Goal: Task Accomplishment & Management: Complete application form

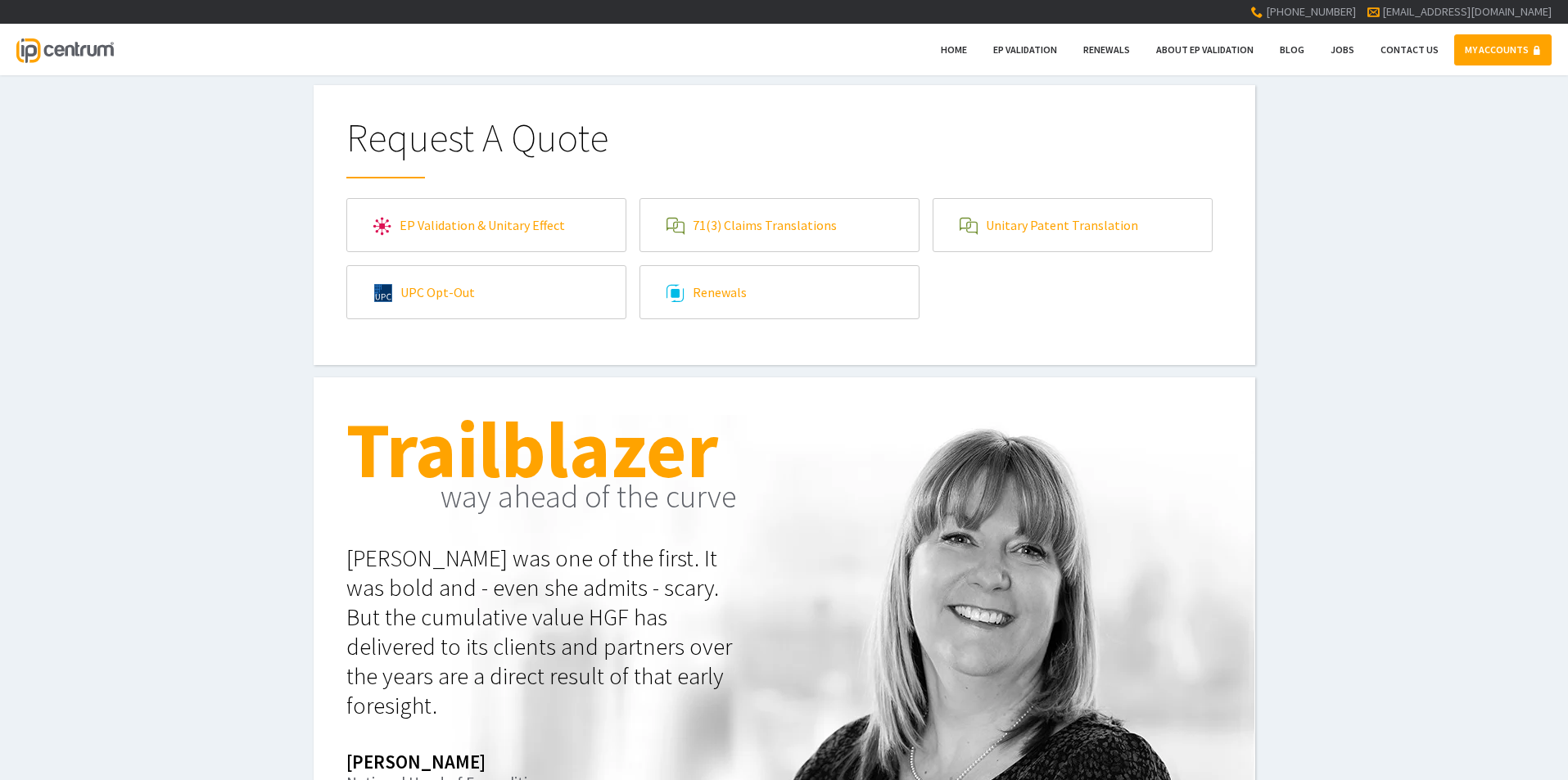
click at [747, 224] on link "71(3) Claims Translations" at bounding box center [779, 225] width 279 height 53
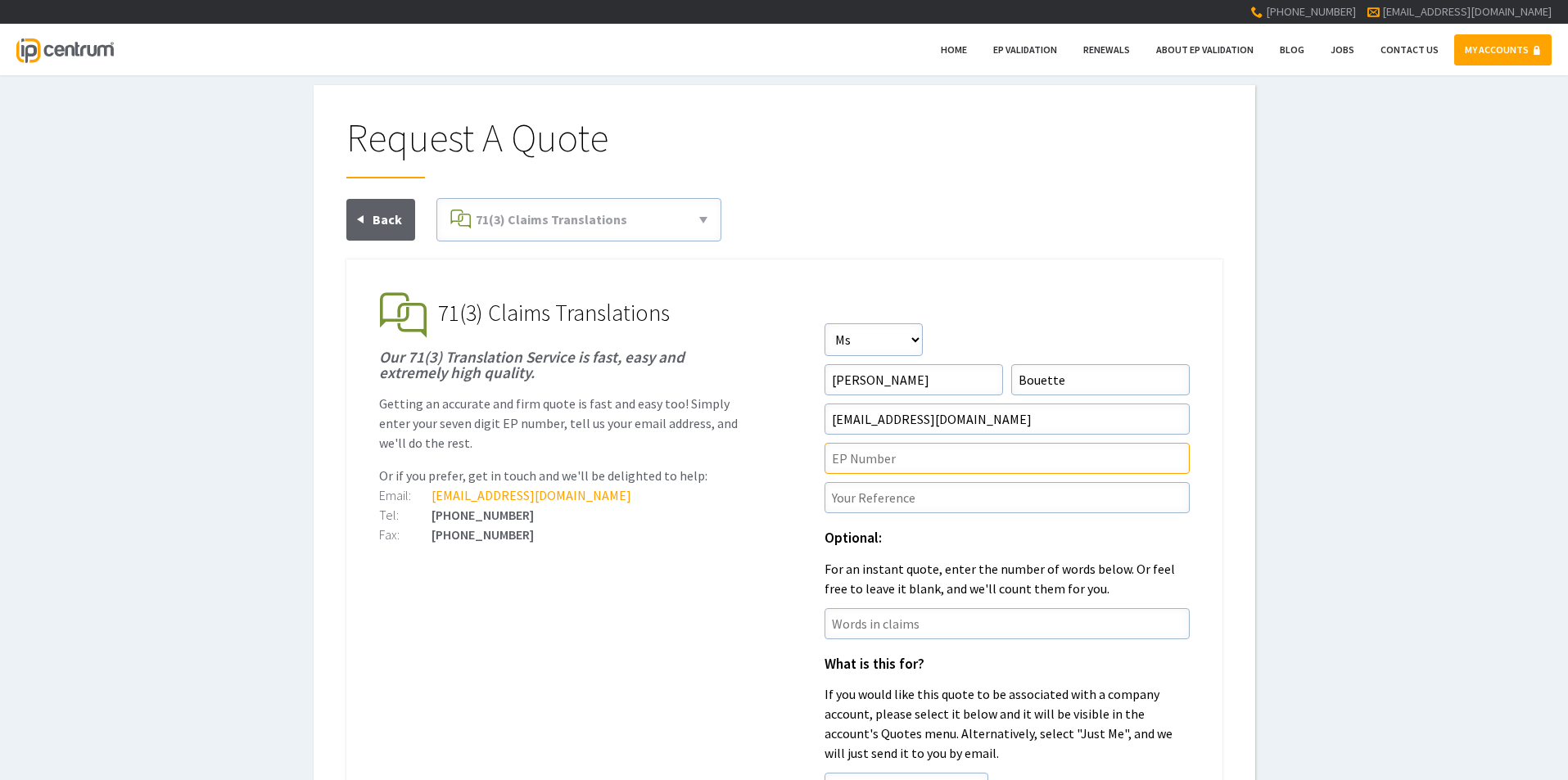
click at [856, 461] on input"] "text" at bounding box center [1007, 458] width 365 height 31
paste input"] "3914424"
type input"] "3914424"
click at [881, 498] on input"] "text" at bounding box center [1007, 498] width 365 height 31
paste input"] "96751EP1"
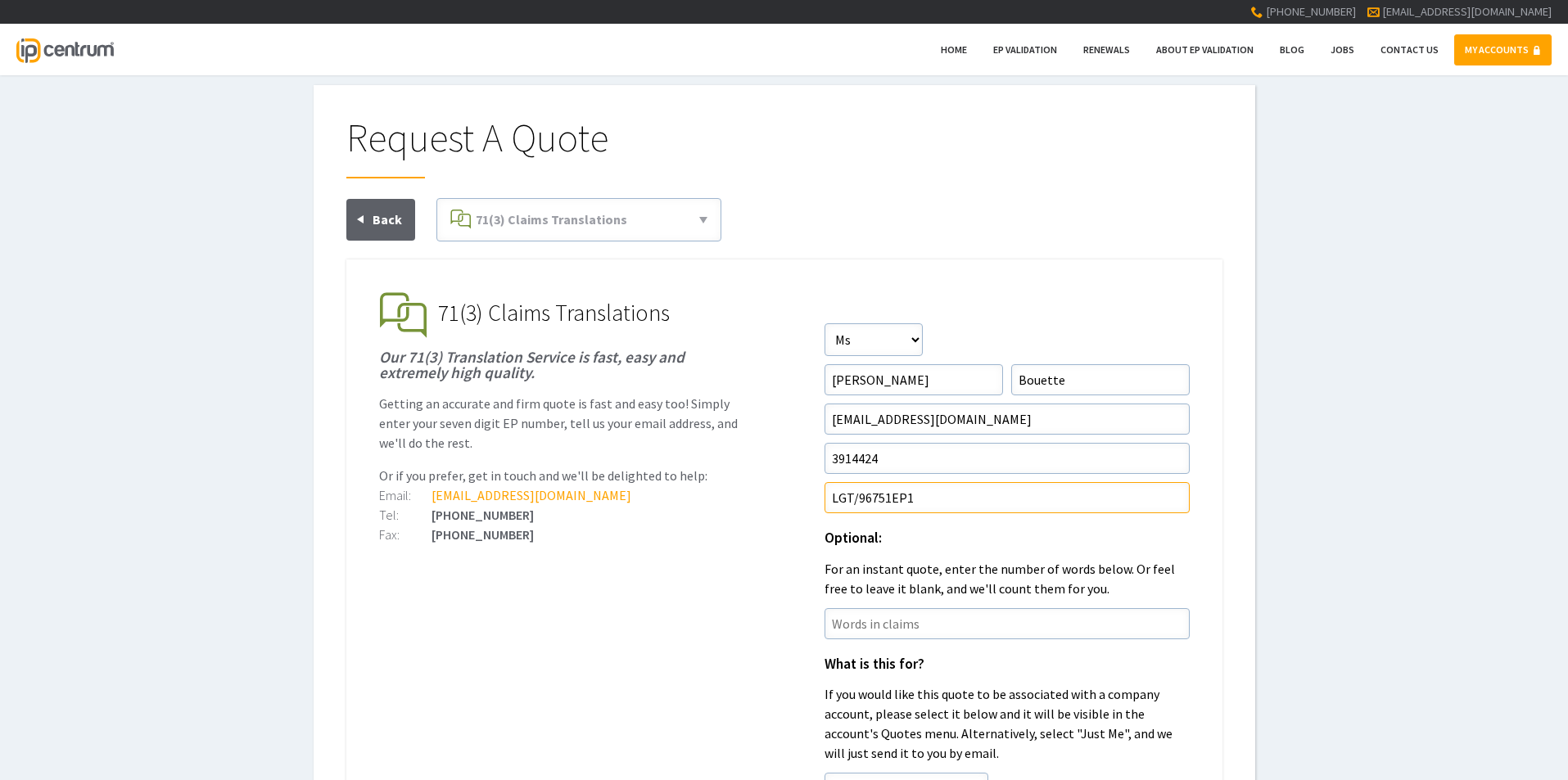
scroll to position [163, 0]
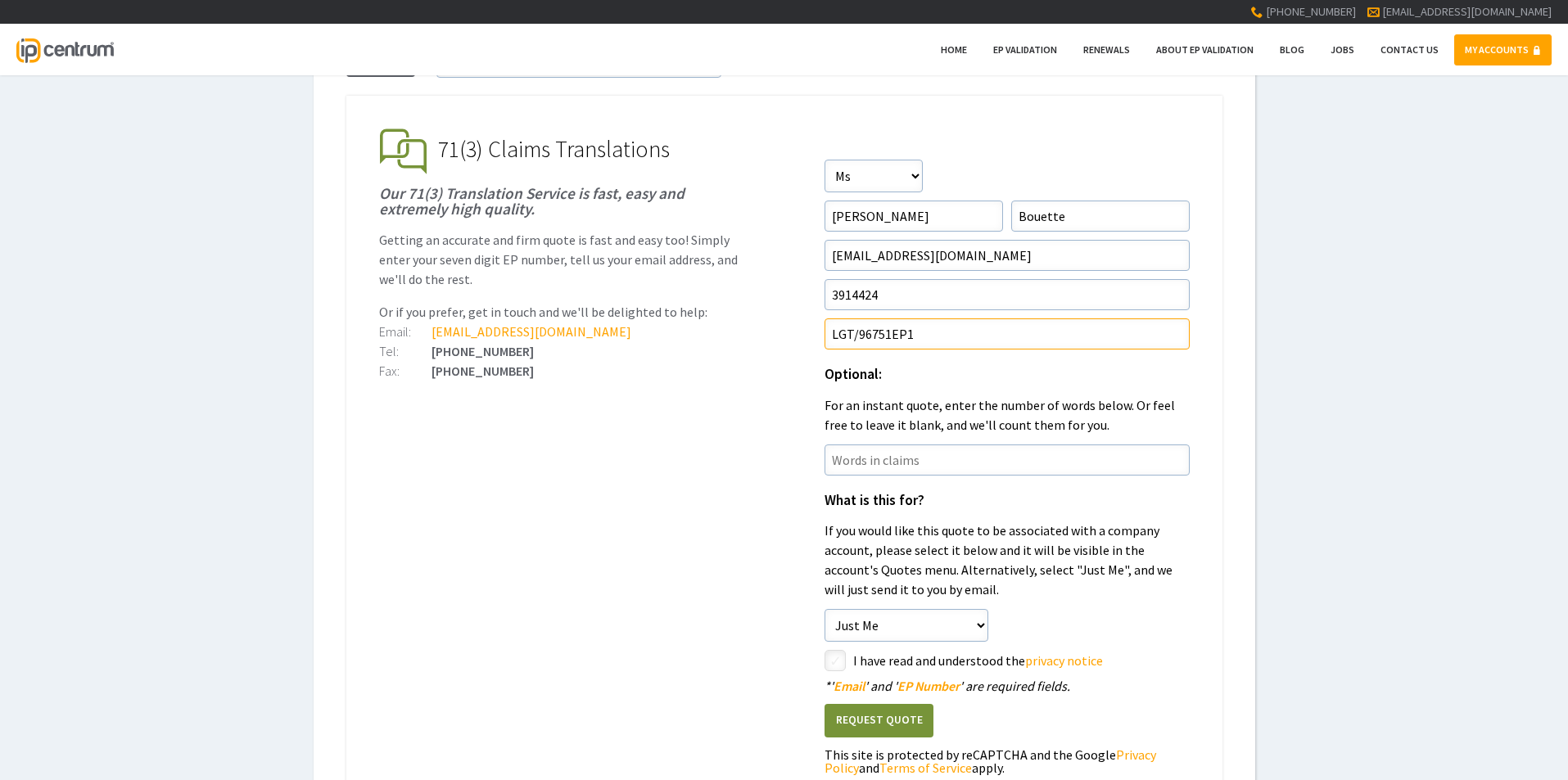
type input"] "LGT/96751EP1"
click at [839, 657] on input"] "checkbox" at bounding box center [837, 662] width 19 height 19
checkbox input"] "true"
click at [977, 621] on select"] "Just Me Venner Shipley LLP Venner Shipley LLP - Alphabet" at bounding box center [906, 625] width 163 height 33
click at [825, 609] on select"] "Just Me Venner Shipley LLP Venner Shipley LLP - Alphabet" at bounding box center [906, 625] width 163 height 33
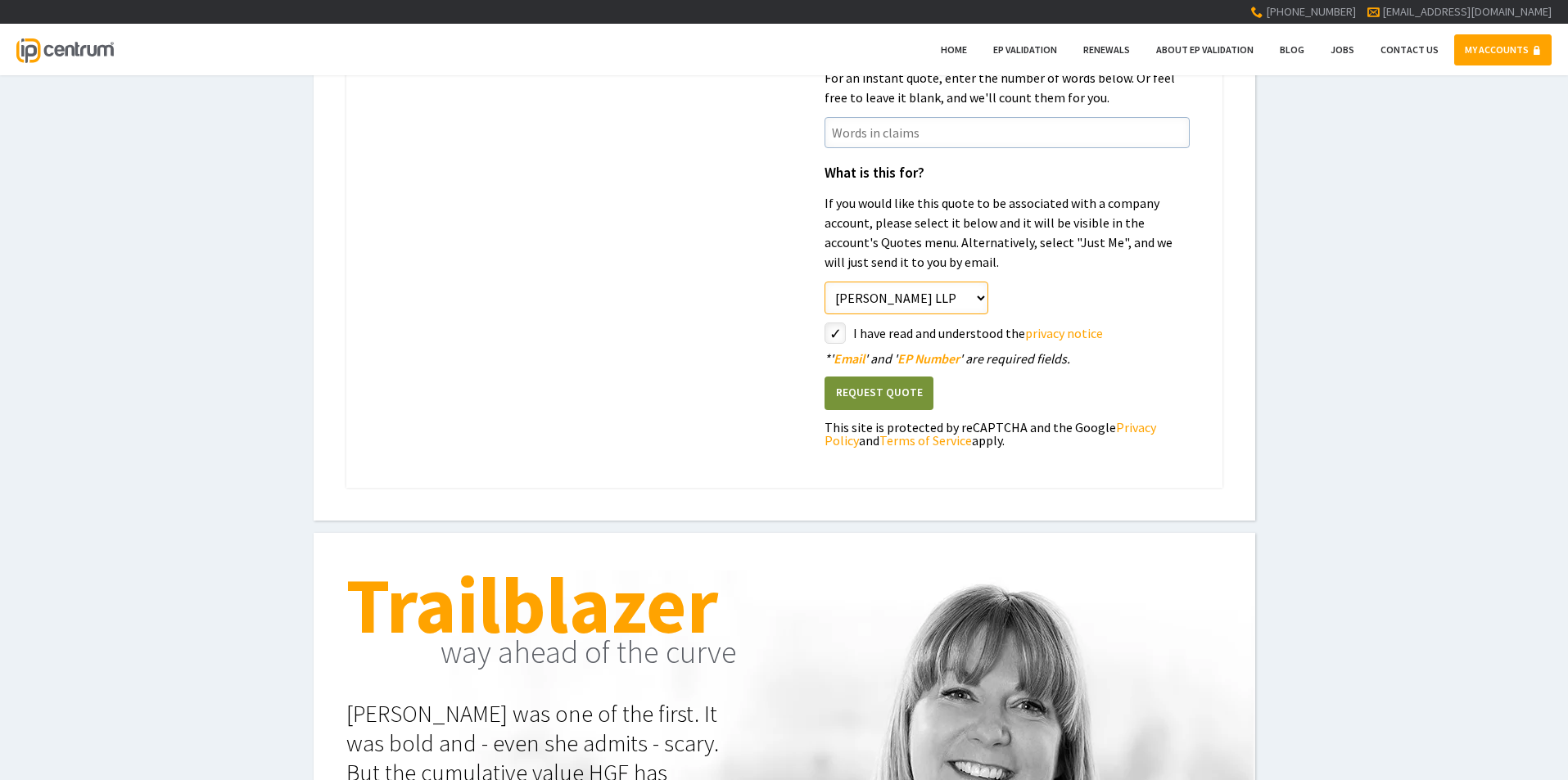
scroll to position [573, 0]
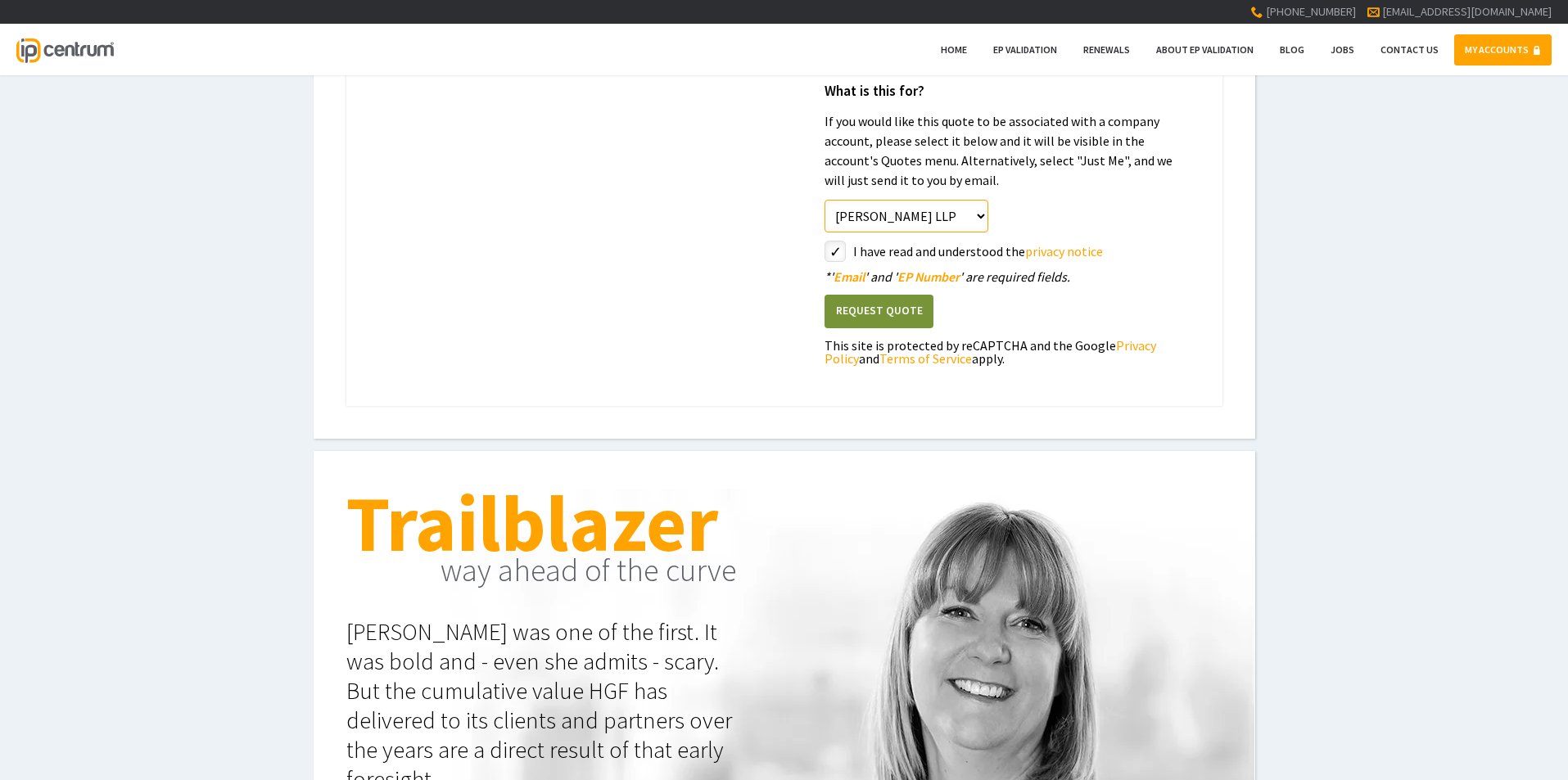
click at [979, 213] on select"] "Just Me Venner Shipley LLP Venner Shipley LLP - Alphabet" at bounding box center [906, 216] width 163 height 33
select select"] "2151"
click at [825, 200] on select"] "Just Me Venner Shipley LLP Venner Shipley LLP - Alphabet" at bounding box center [906, 216] width 163 height 33
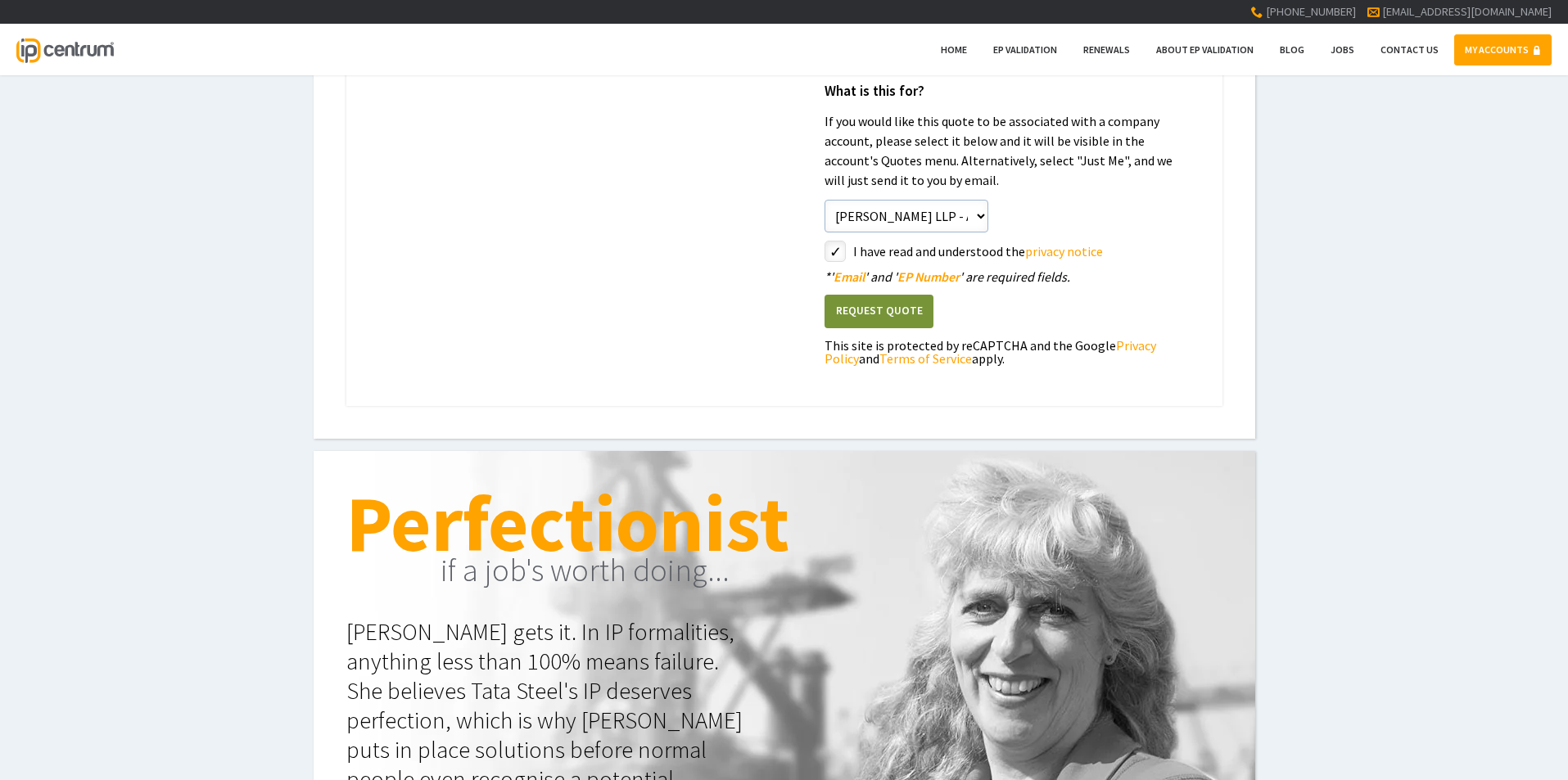
click at [897, 309] on button "Request Quote" at bounding box center [879, 312] width 109 height 34
